Goal: Transaction & Acquisition: Download file/media

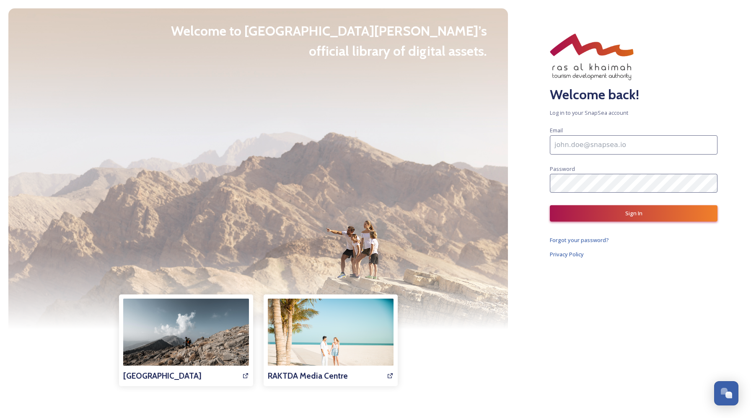
click at [590, 146] on input at bounding box center [634, 144] width 168 height 19
paste input "Palak.Katyal@go-mmt.com"
type input "Palak.Katyal@go-mmt.com"
click at [628, 218] on button "Sign In" at bounding box center [634, 213] width 168 height 16
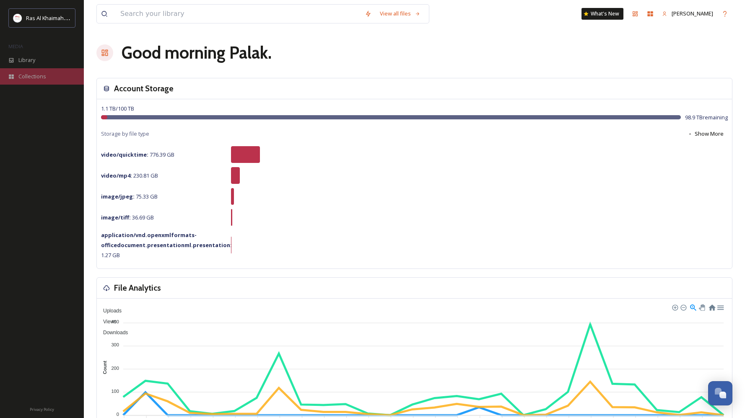
click at [31, 71] on div "Collections" at bounding box center [42, 76] width 84 height 16
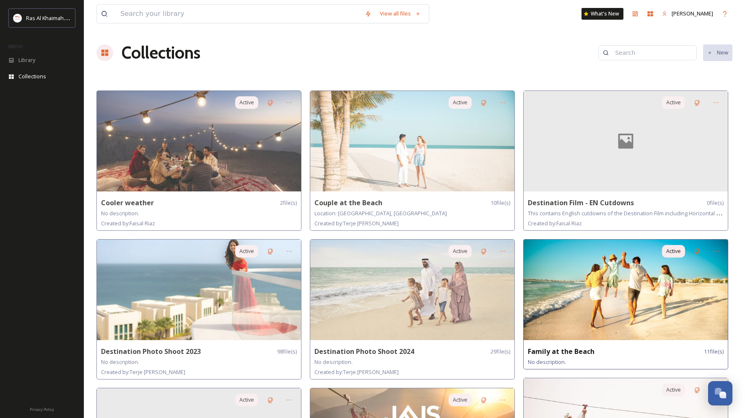
click at [590, 314] on img at bounding box center [626, 290] width 204 height 101
click at [607, 297] on img at bounding box center [626, 290] width 204 height 101
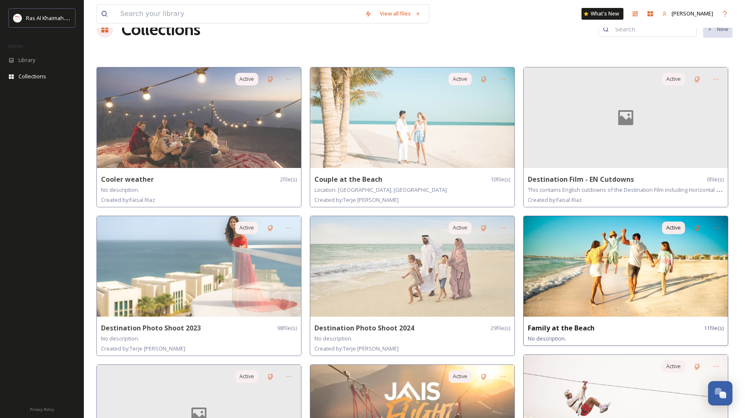
scroll to position [64, 0]
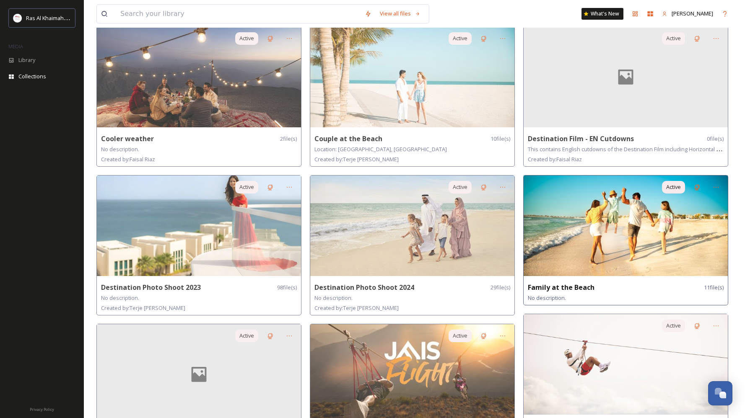
click at [563, 287] on strong "Family at the Beach" at bounding box center [561, 287] width 67 height 9
click at [554, 291] on strong "Family at the Beach" at bounding box center [561, 287] width 67 height 9
click at [600, 207] on img at bounding box center [626, 226] width 204 height 101
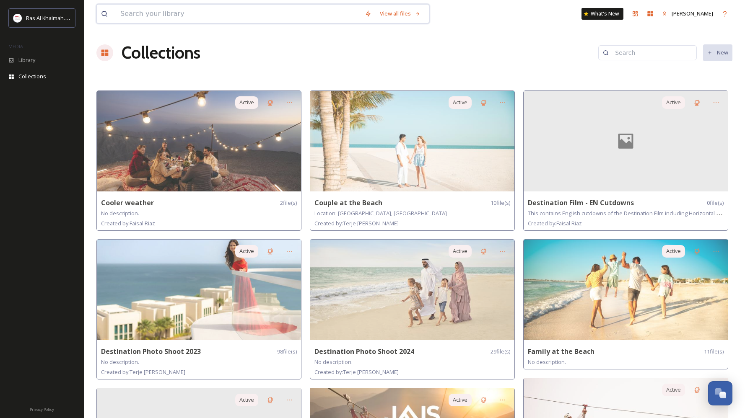
click at [244, 15] on input at bounding box center [238, 14] width 244 height 18
type input "family"
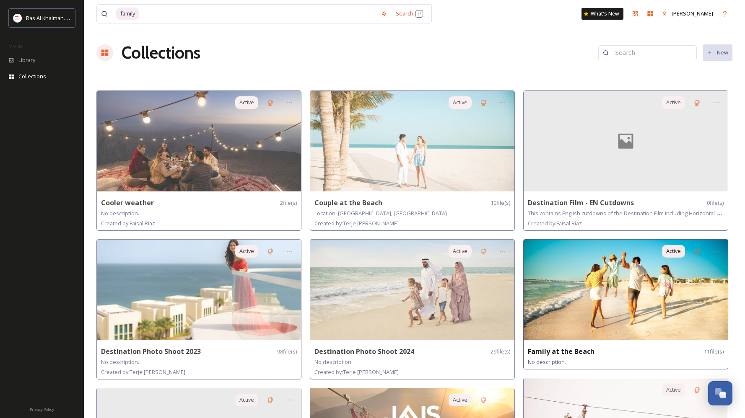
click at [607, 315] on img at bounding box center [626, 290] width 204 height 101
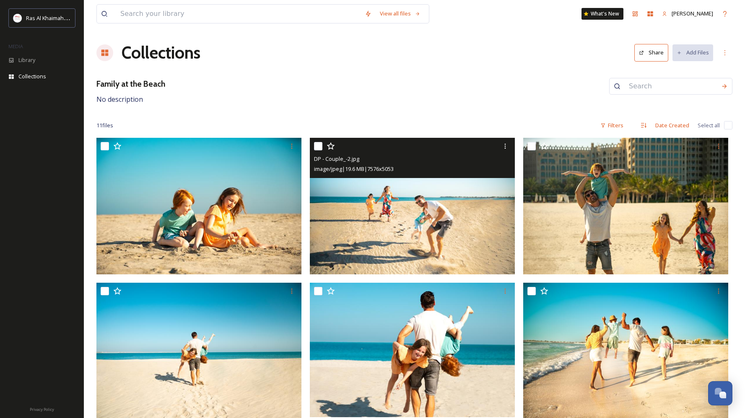
click at [321, 145] on input "checkbox" at bounding box center [318, 146] width 8 height 8
checkbox input "true"
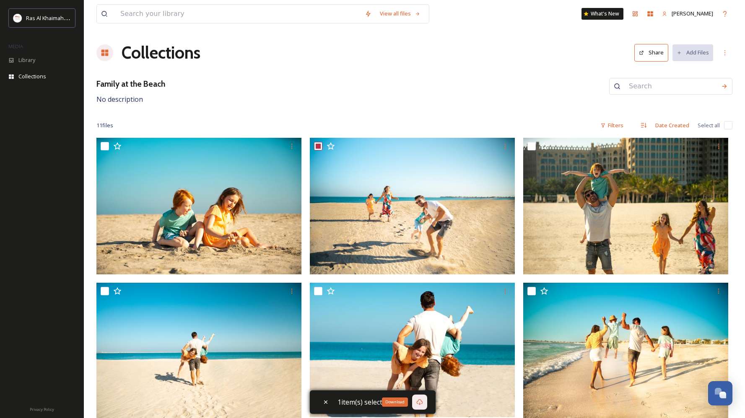
click at [420, 404] on icon at bounding box center [419, 403] width 6 height 6
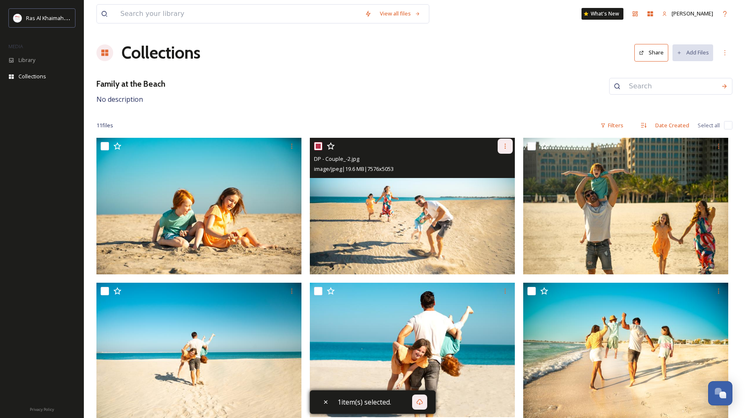
click at [505, 150] on div at bounding box center [505, 146] width 15 height 15
click at [498, 184] on span "Download" at bounding box center [496, 181] width 26 height 8
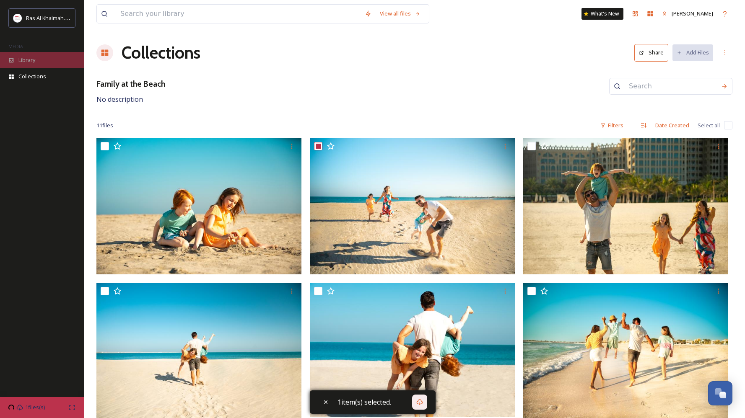
click at [45, 54] on div "Library" at bounding box center [42, 60] width 84 height 16
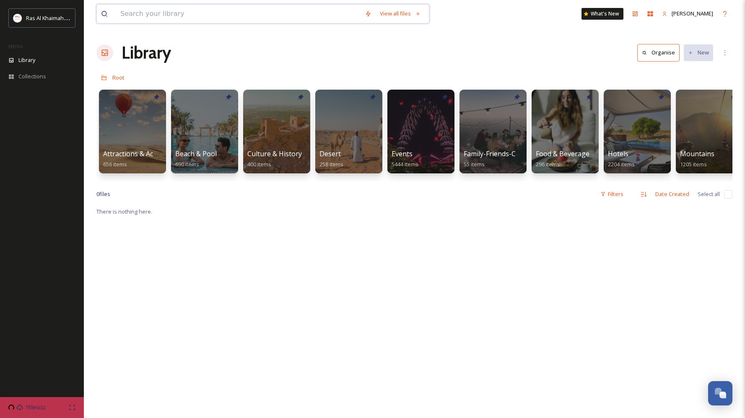
click at [273, 13] on input at bounding box center [238, 14] width 244 height 18
type input "family"
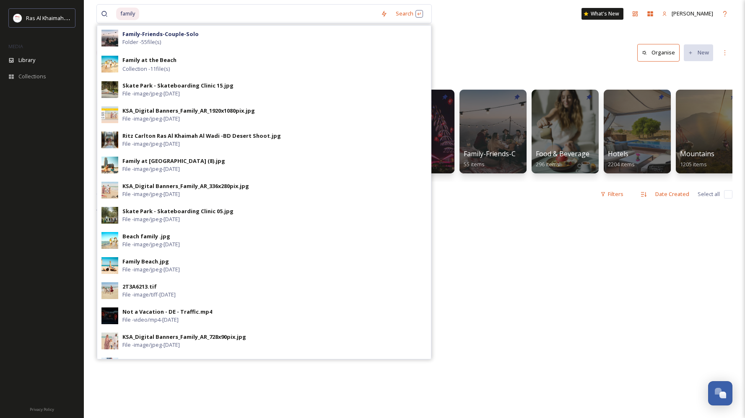
click at [553, 296] on div "There is nothing here." at bounding box center [414, 416] width 636 height 418
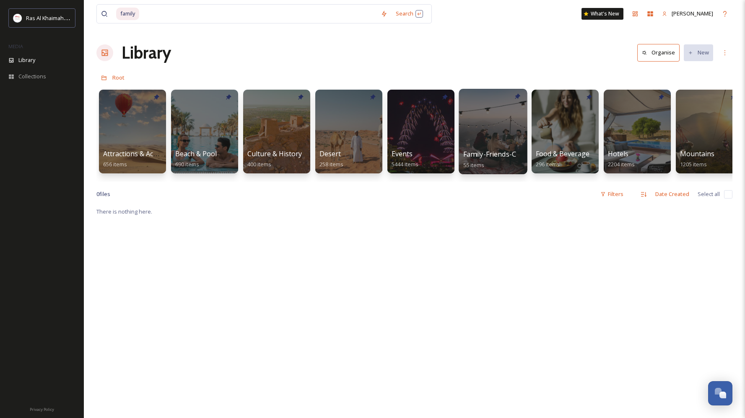
click at [487, 153] on span "Family-Friends-Couple-Solo" at bounding box center [507, 154] width 88 height 9
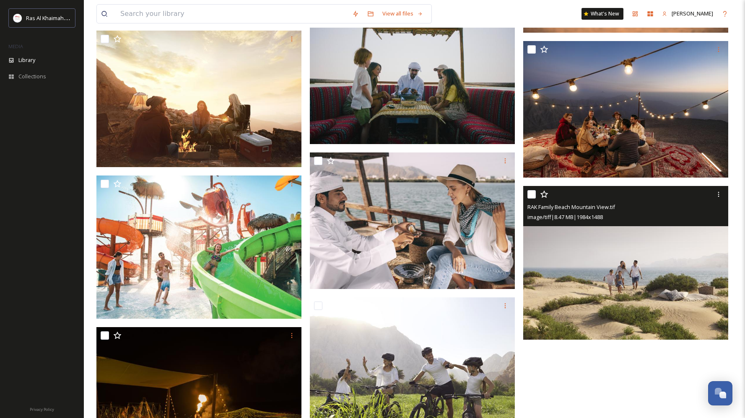
scroll to position [2566, 0]
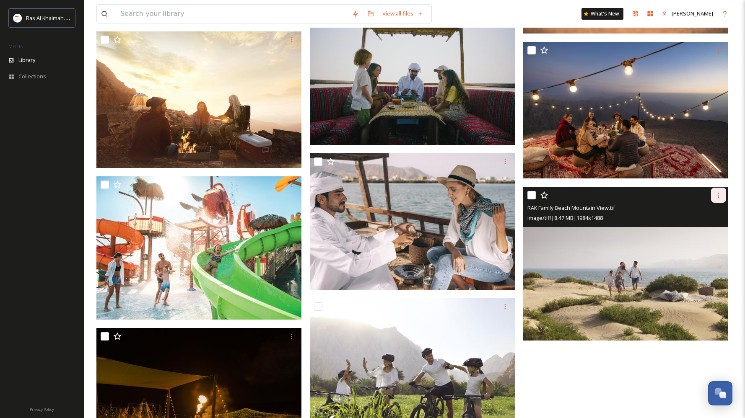
click at [716, 195] on icon at bounding box center [718, 195] width 7 height 7
click at [715, 231] on span "Download" at bounding box center [709, 230] width 26 height 8
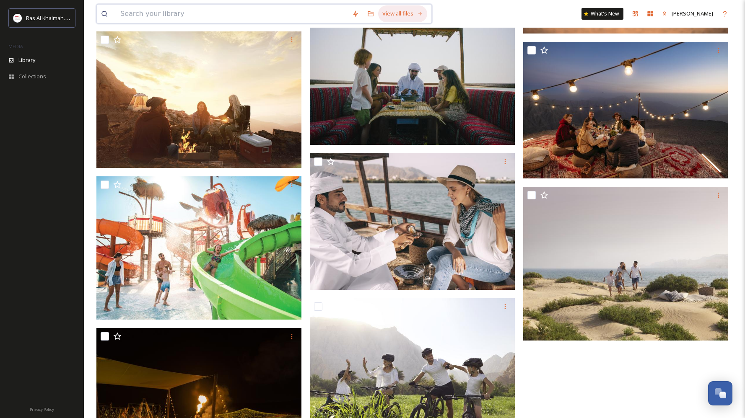
click at [397, 13] on div "View all files" at bounding box center [402, 13] width 49 height 16
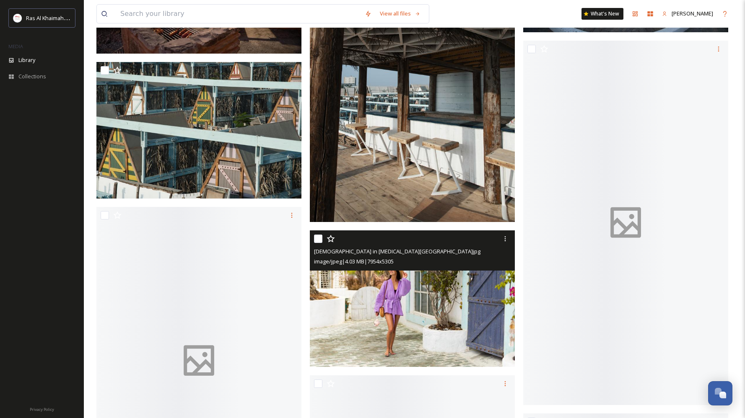
scroll to position [1531, 0]
